Goal: Information Seeking & Learning: Learn about a topic

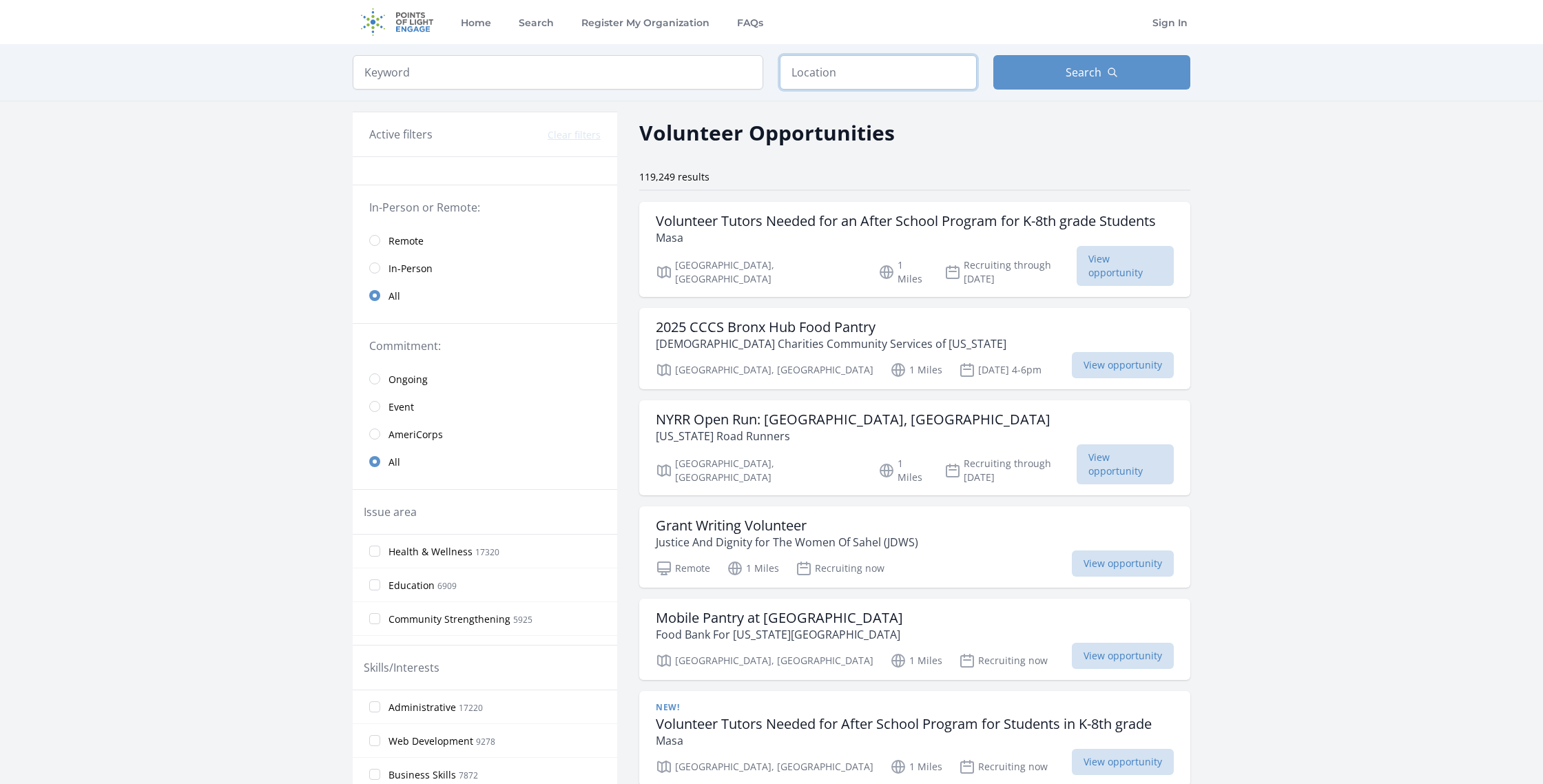
click at [900, 78] on input "text" at bounding box center [879, 72] width 197 height 34
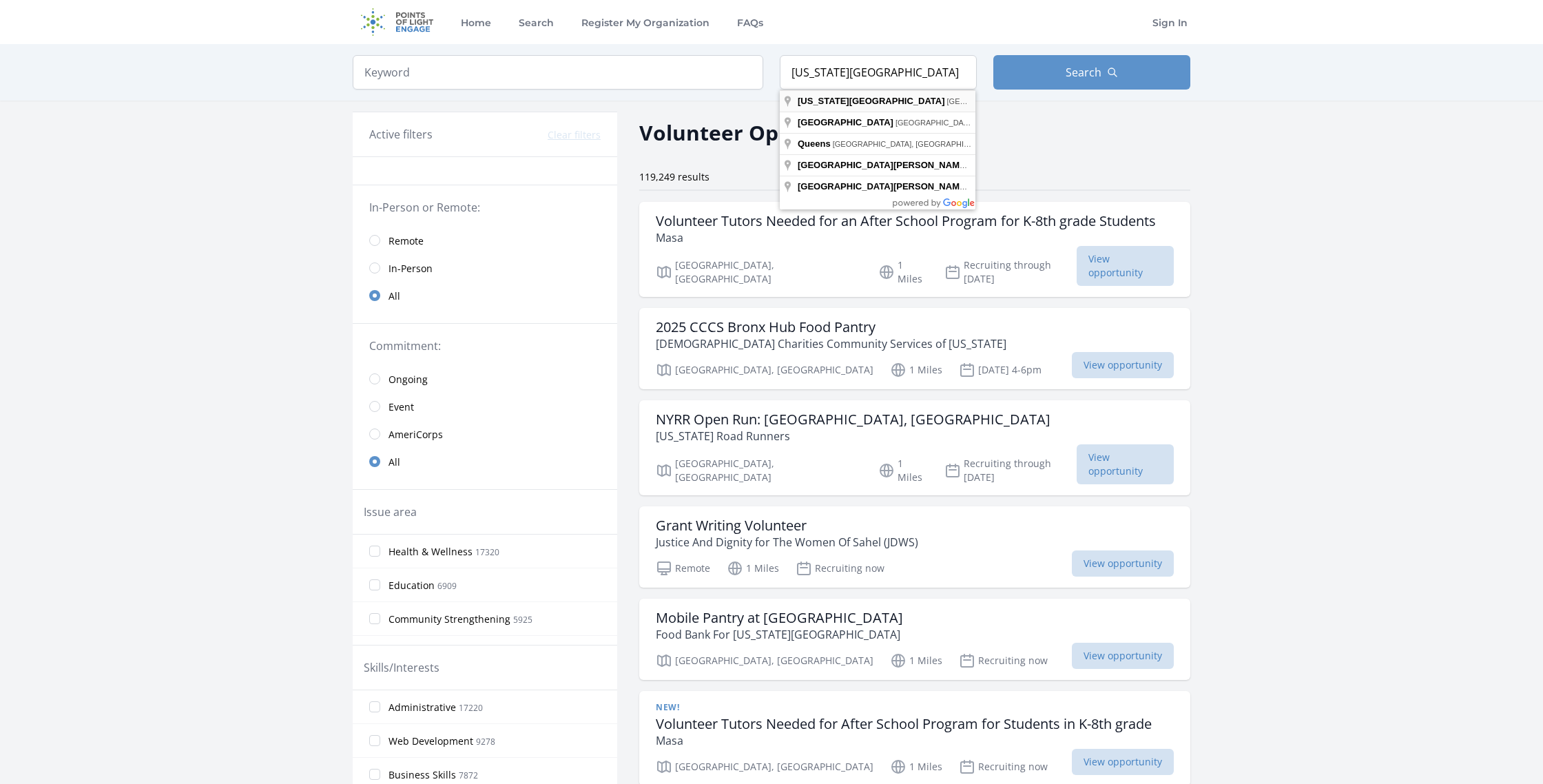
type input "[US_STATE][GEOGRAPHIC_DATA], [GEOGRAPHIC_DATA], [GEOGRAPHIC_DATA]"
drag, startPoint x: 843, startPoint y: 99, endPoint x: 828, endPoint y: 100, distance: 15.0
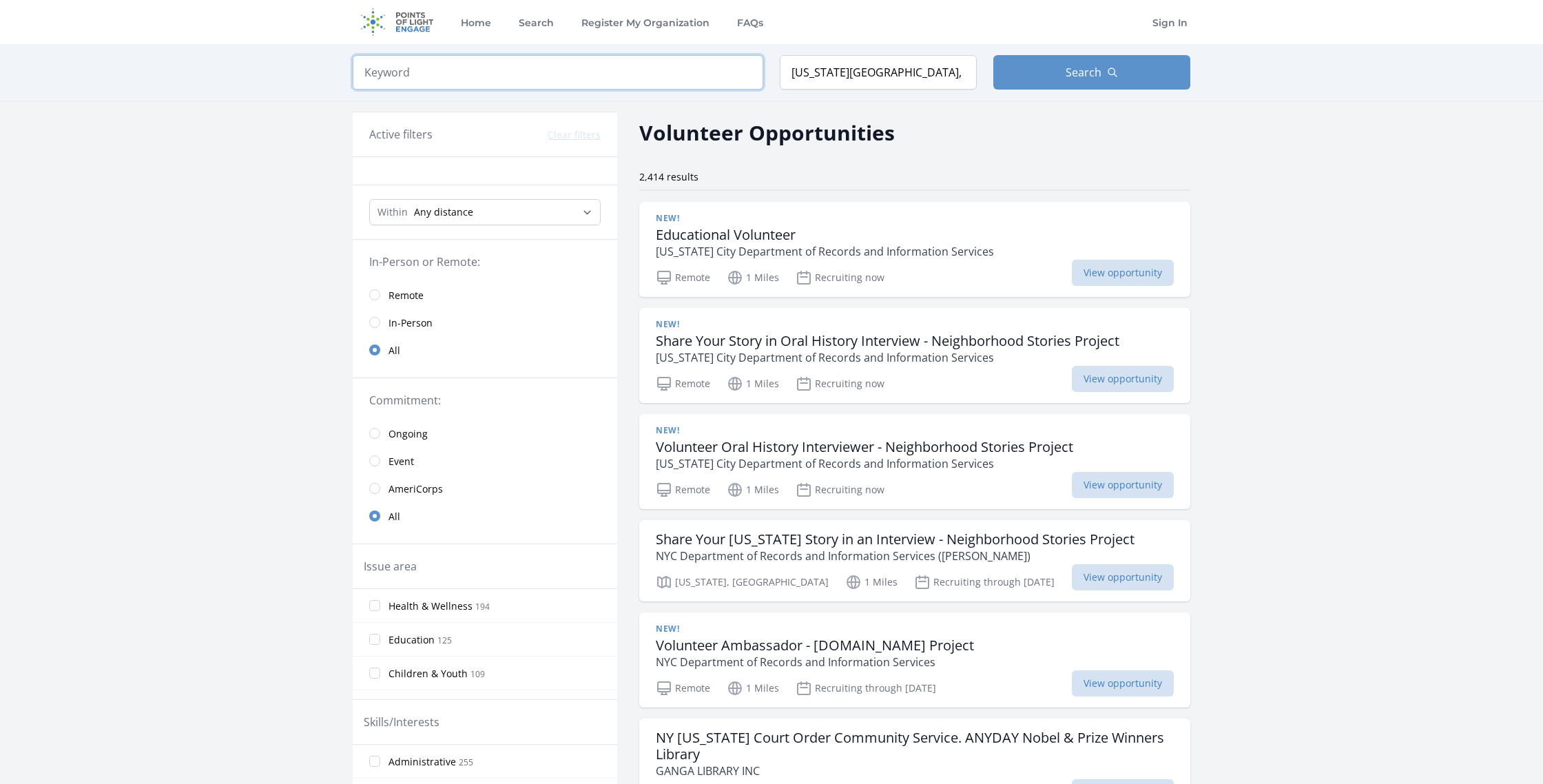
click at [631, 75] on input "search" at bounding box center [558, 72] width 411 height 34
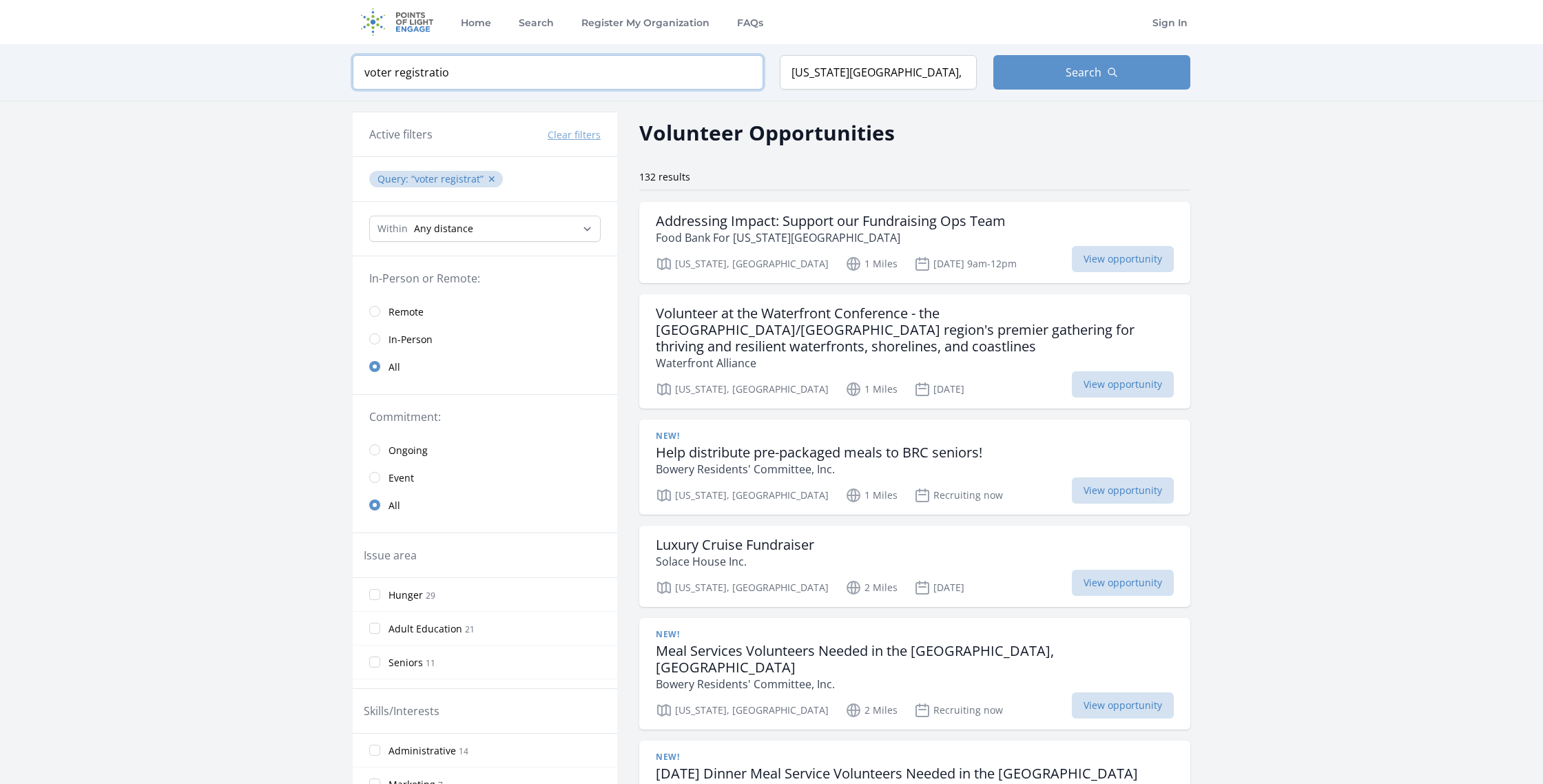
type input "voter registration"
drag, startPoint x: 494, startPoint y: 77, endPoint x: 327, endPoint y: 68, distance: 167.2
click at [327, 68] on div "Keyword voter registration Location [US_STATE][GEOGRAPHIC_DATA], [GEOGRAPHIC_DA…" at bounding box center [772, 72] width 1543 height 56
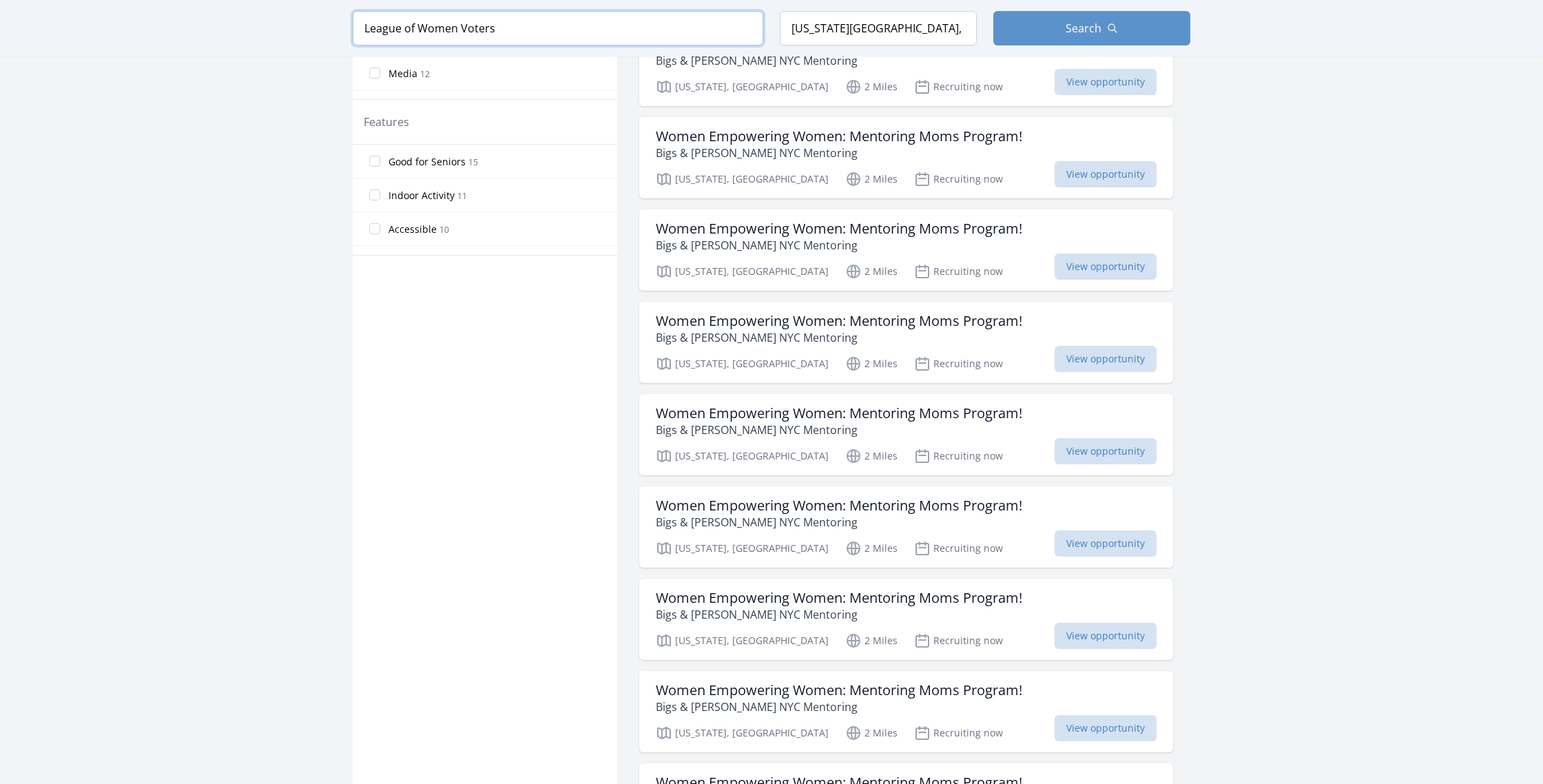
scroll to position [389, 0]
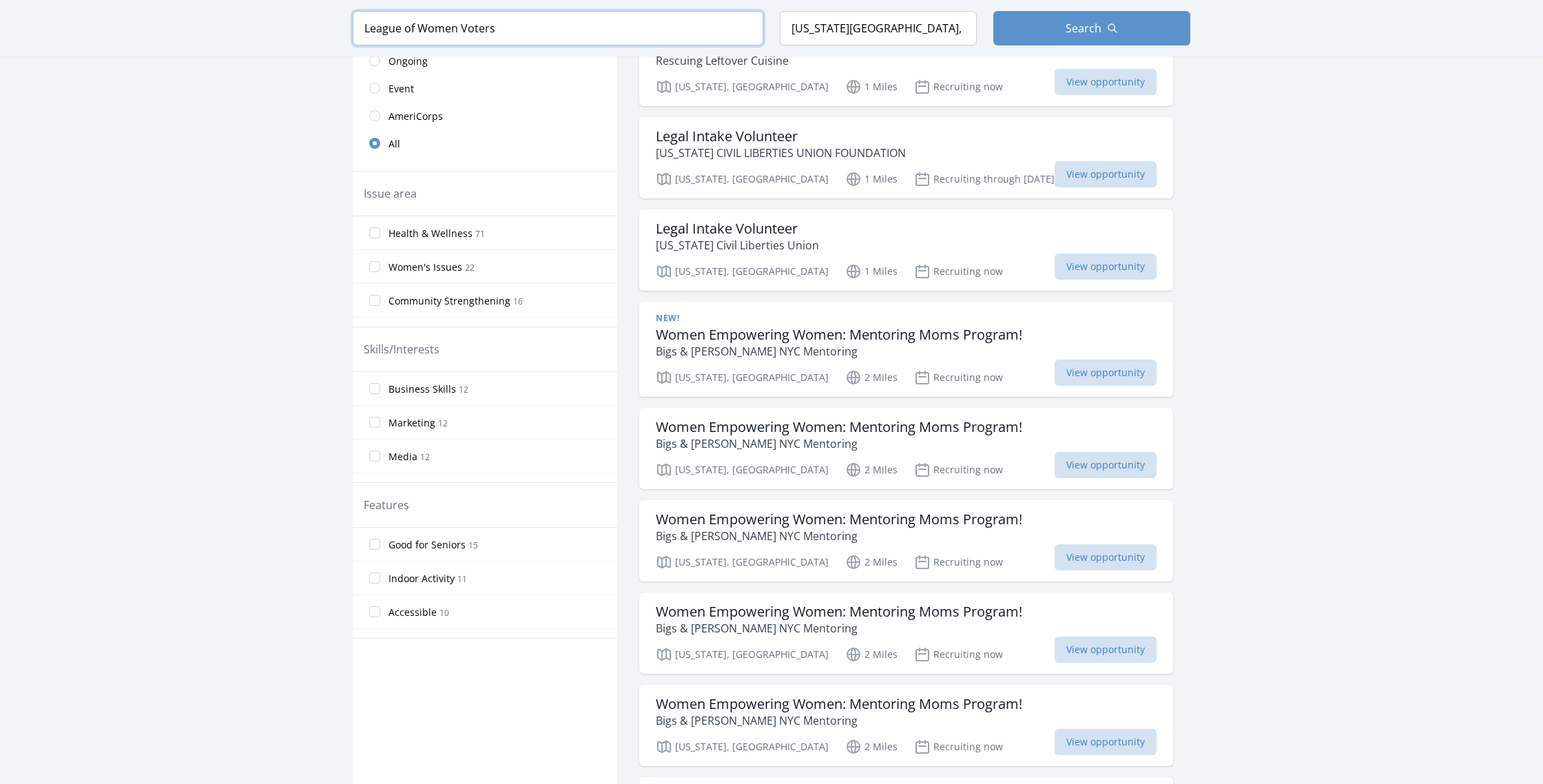
type input "League of Women Voters"
